Goal: Browse casually

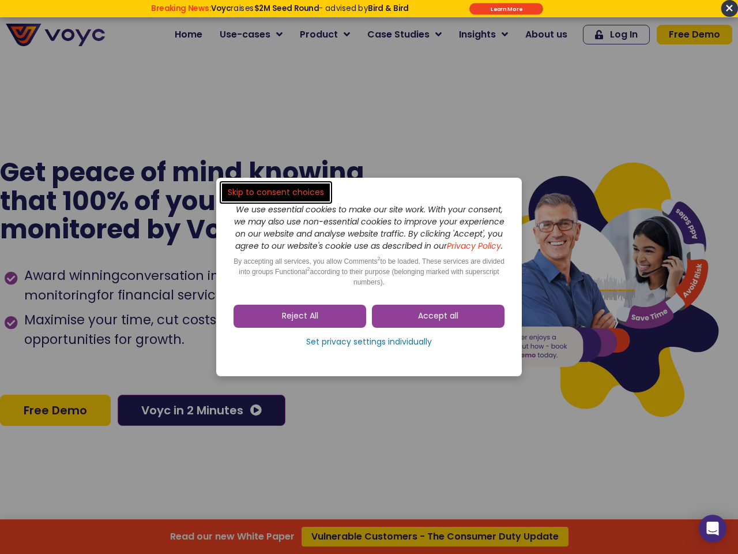
click at [438, 322] on span "Accept all" at bounding box center [438, 316] width 40 height 12
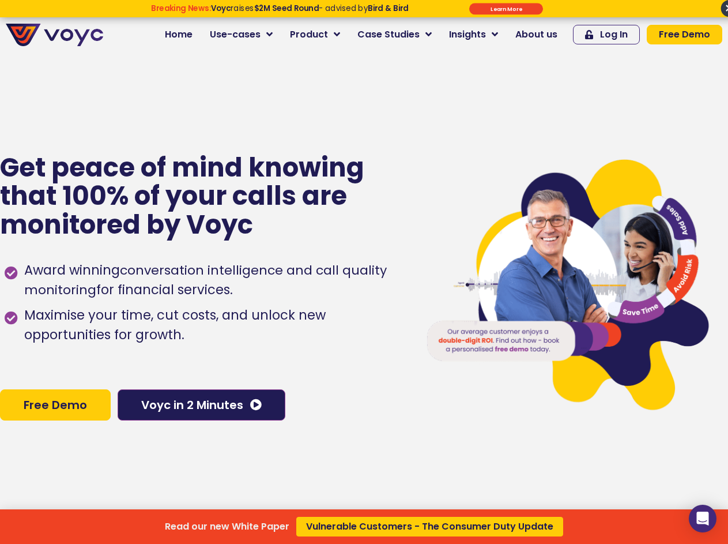
click at [369, 345] on span "Maximise your time, cut costs, and unlock new opportunities for growth." at bounding box center [212, 325] width 382 height 39
